Goal: Task Accomplishment & Management: Use online tool/utility

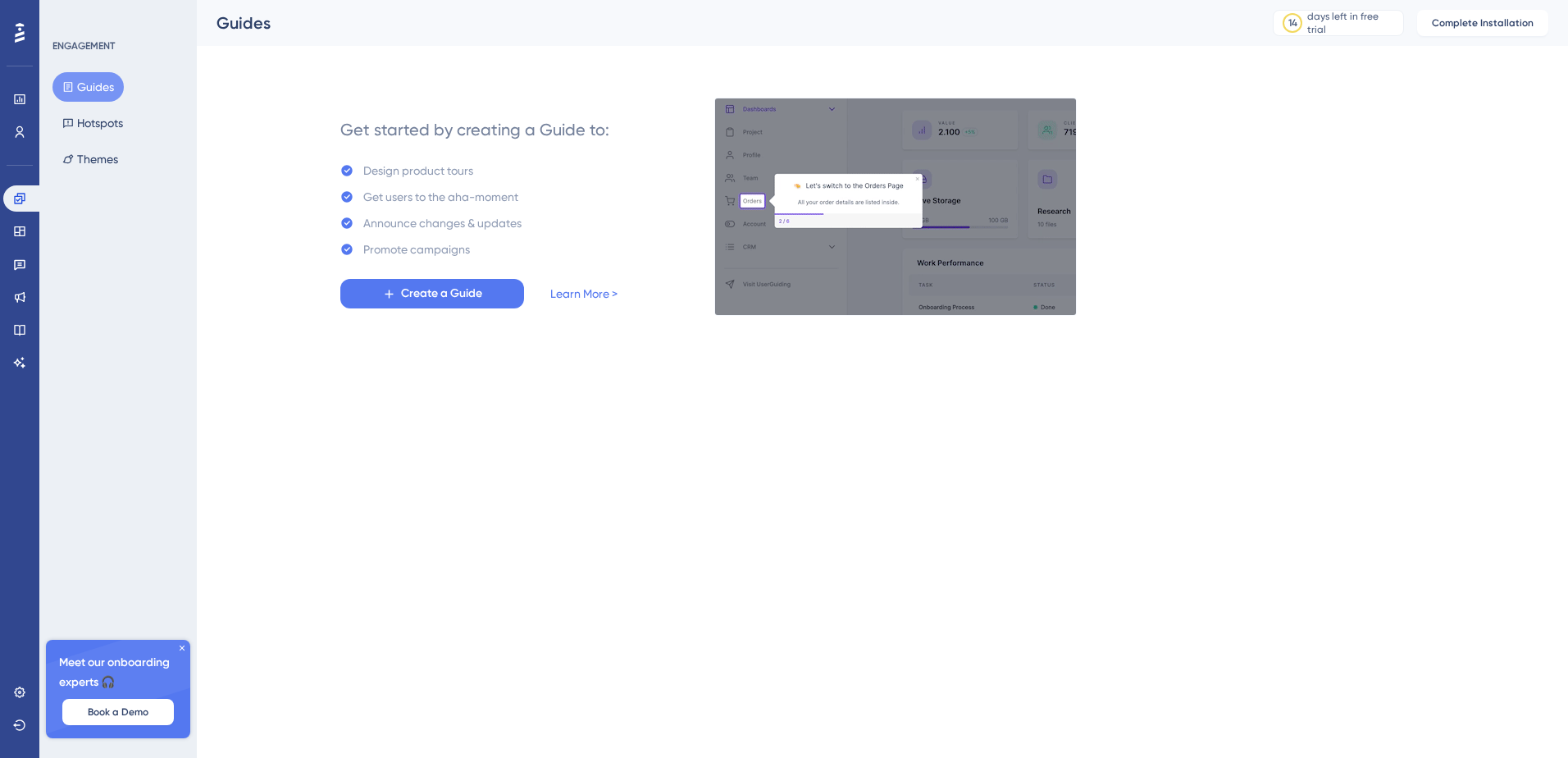
click at [1402, 0] on html "Performance Users Engagement Widgets Feedback Product Updates Knowledge Base AI…" at bounding box center [784, 0] width 1568 height 0
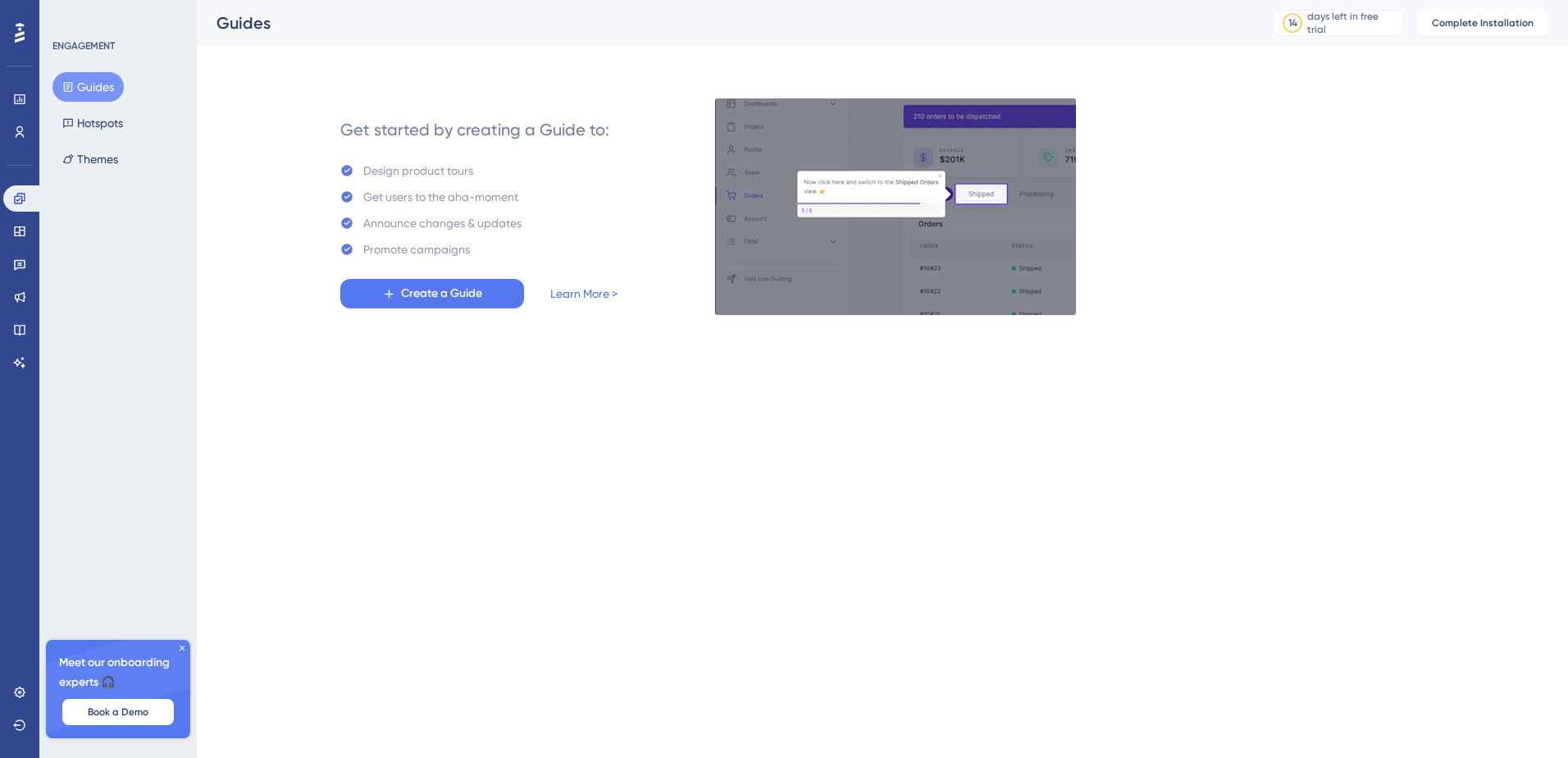
click at [23, 22] on icon at bounding box center [19, 32] width 10 height 21
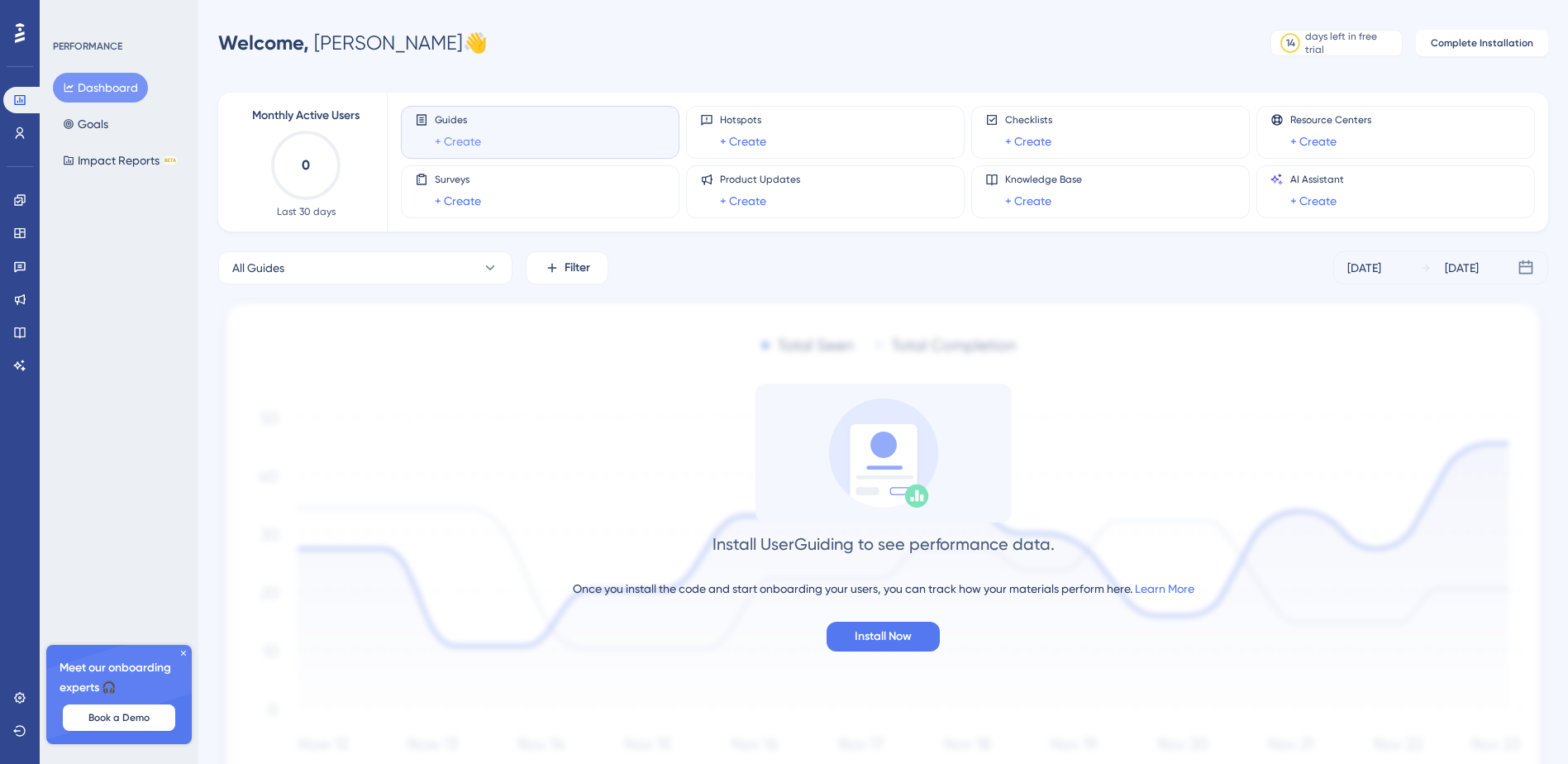
click at [471, 137] on link "+ Create" at bounding box center [458, 141] width 46 height 20
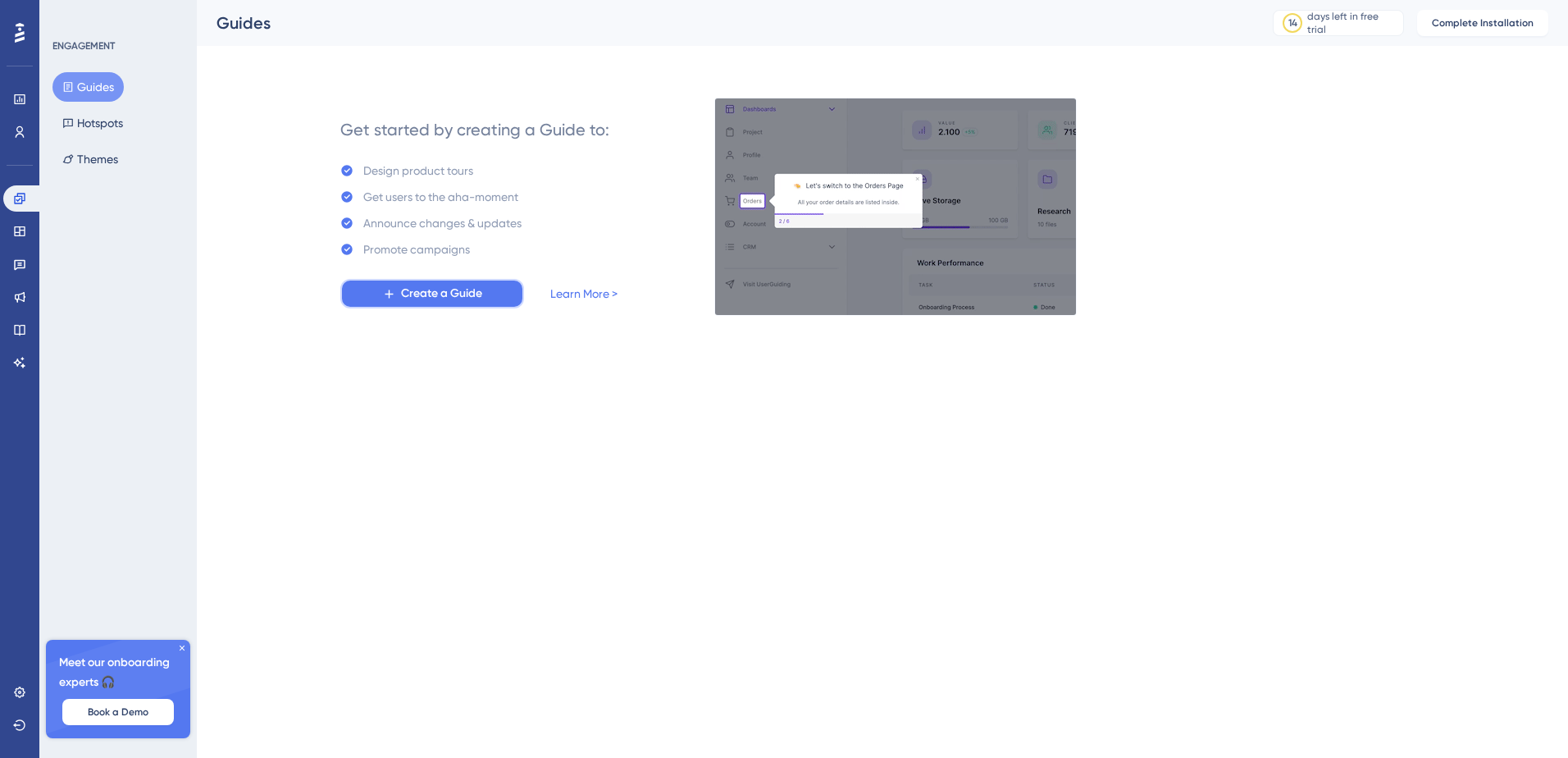
click at [449, 296] on span "Create a Guide" at bounding box center [441, 294] width 81 height 20
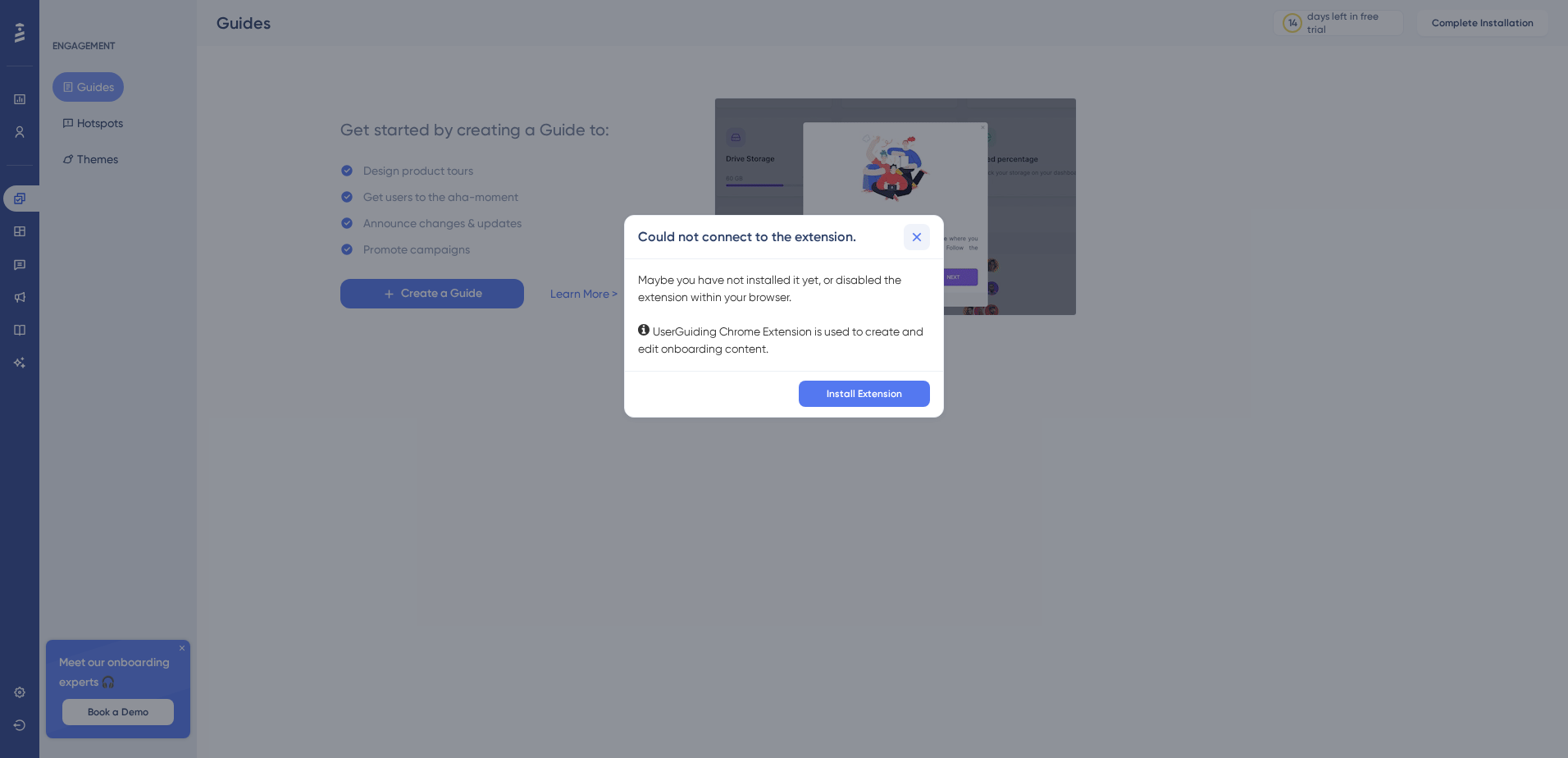
click at [913, 241] on icon at bounding box center [916, 236] width 16 height 16
